Goal: Task Accomplishment & Management: Use online tool/utility

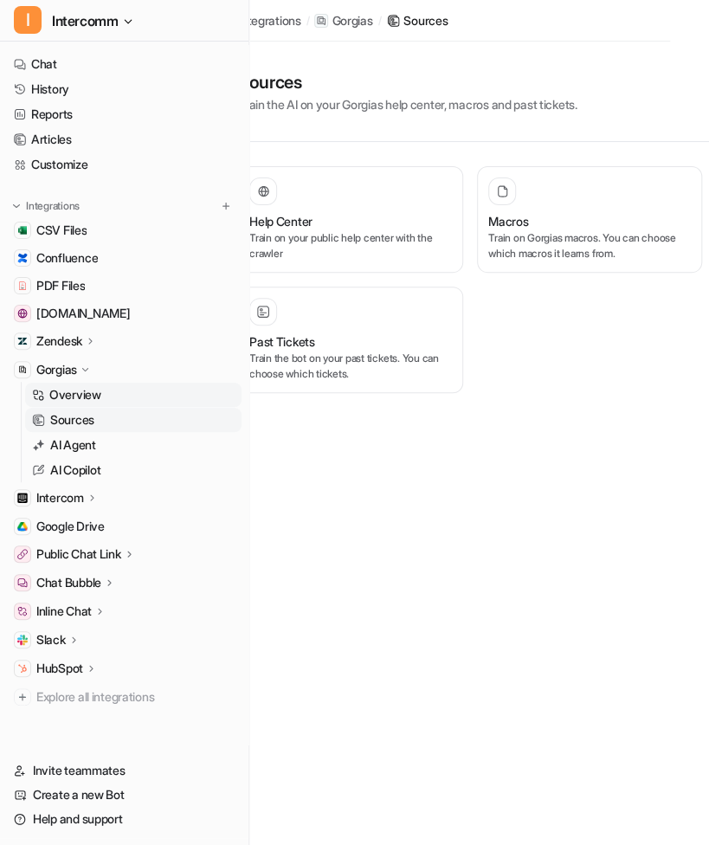
scroll to position [13, 0]
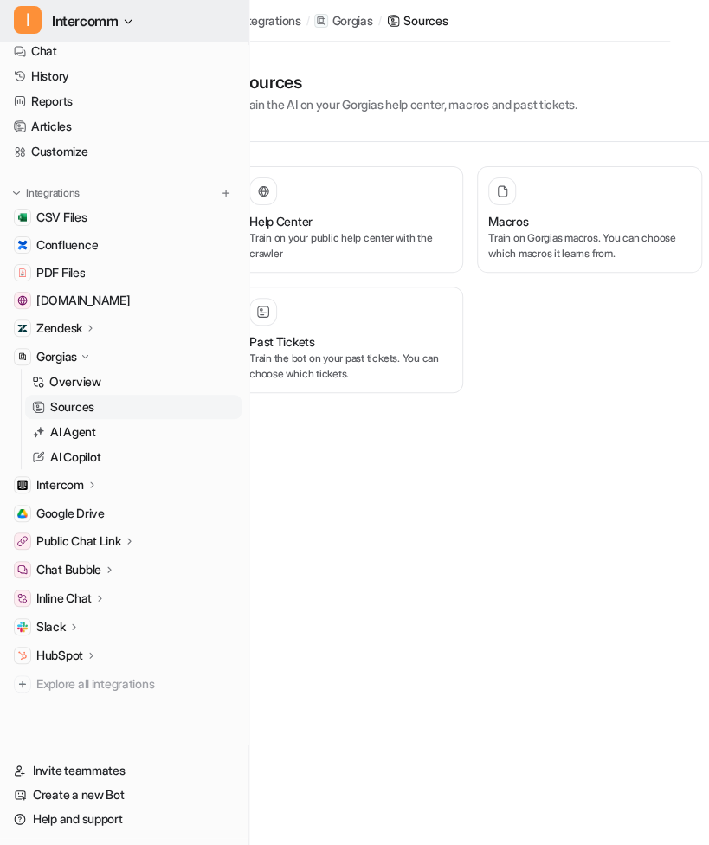
click at [126, 24] on icon "button" at bounding box center [128, 21] width 10 height 10
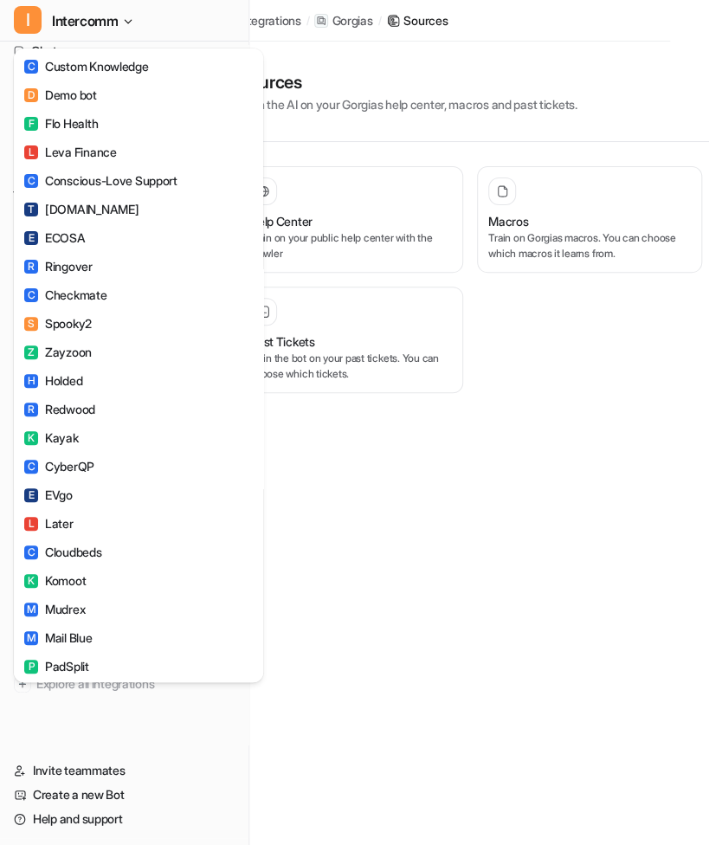
click at [345, 494] on div "I Intercomm C Custom Knowledge D Demo bot F Flo Health L Leva Finance C Conscio…" at bounding box center [315, 422] width 709 height 845
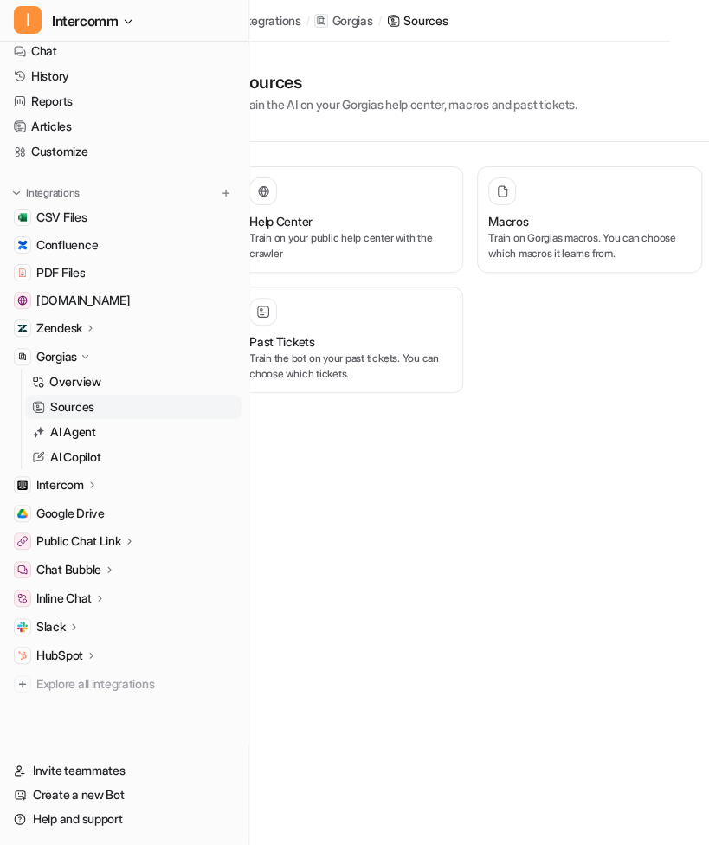
click at [67, 325] on p "Zendesk" at bounding box center [59, 327] width 46 height 17
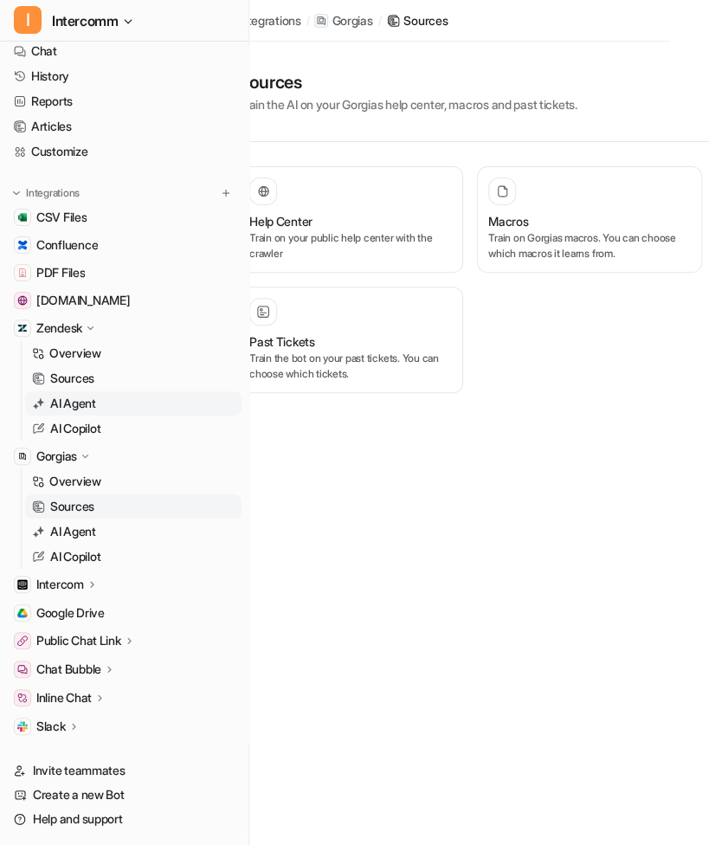
click at [97, 410] on link "AI Agent" at bounding box center [133, 403] width 216 height 24
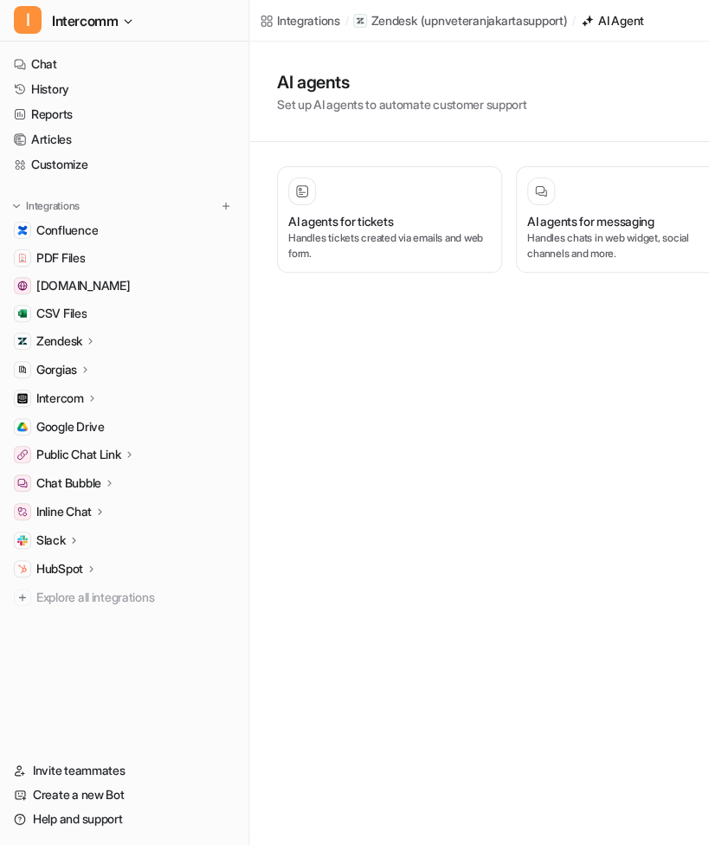
scroll to position [0, 60]
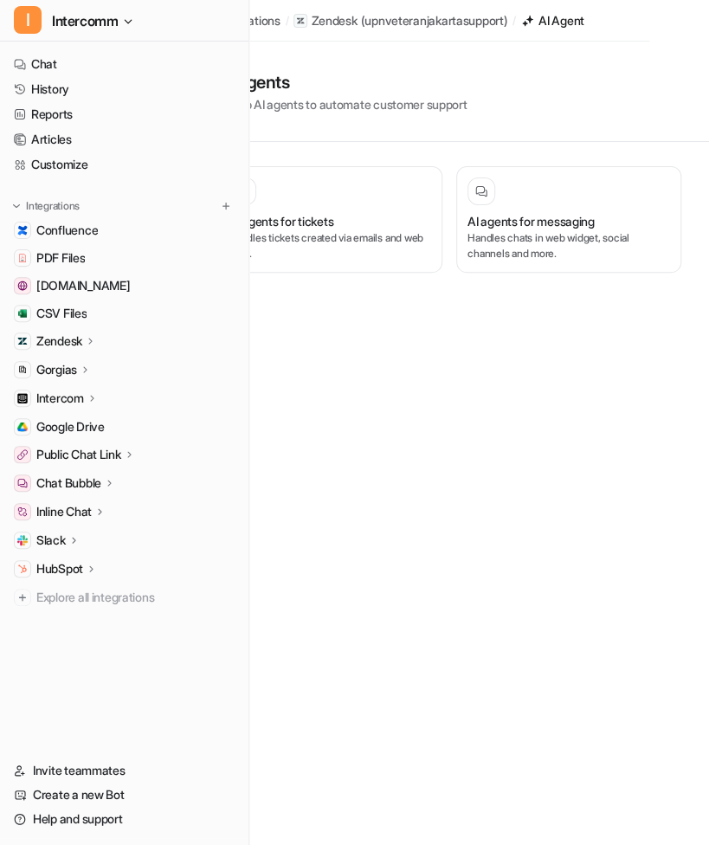
click at [87, 339] on div "Zendesk" at bounding box center [66, 340] width 61 height 17
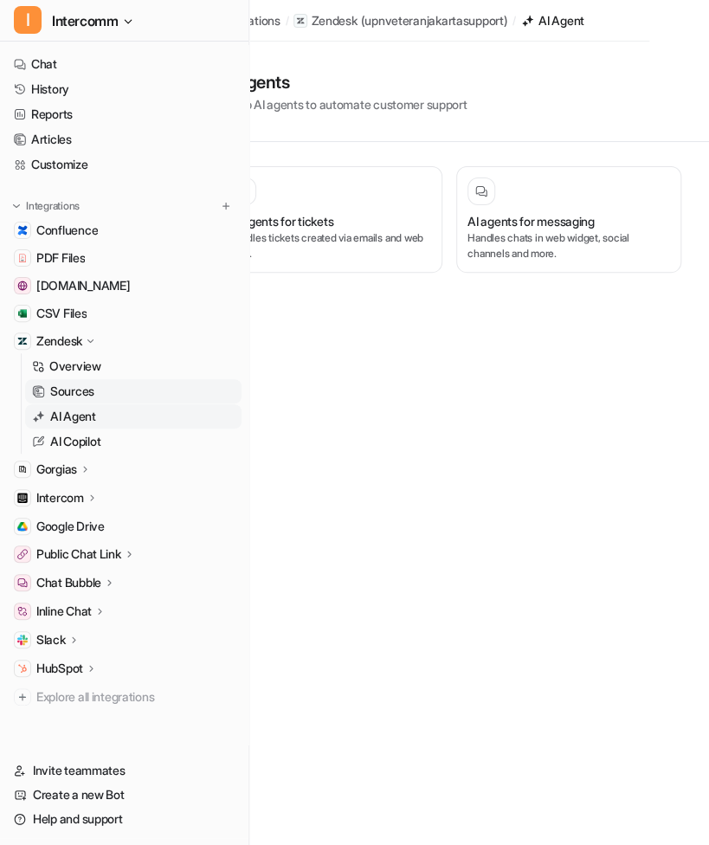
click at [90, 387] on p "Sources" at bounding box center [72, 391] width 44 height 17
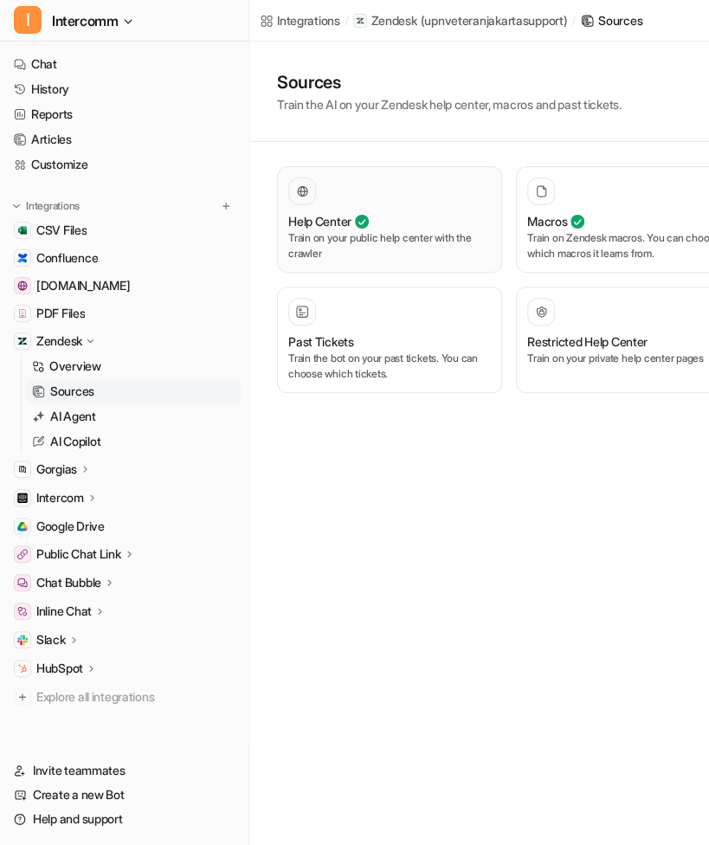
click at [423, 247] on p "Train on your public help center with the crawler" at bounding box center [389, 245] width 203 height 31
click at [551, 238] on p "Train on Zendesk macros. You can choose which macros it learns from." at bounding box center [628, 245] width 203 height 31
click at [355, 367] on p "Train the bot on your past tickets. You can choose which tickets." at bounding box center [389, 366] width 203 height 31
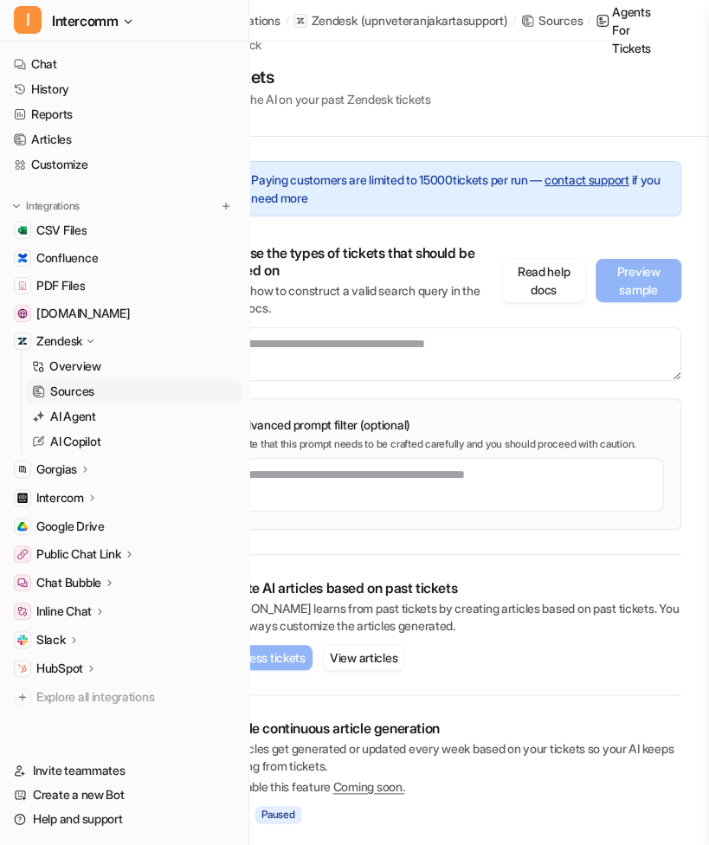
scroll to position [33, 0]
